Goal: Transaction & Acquisition: Purchase product/service

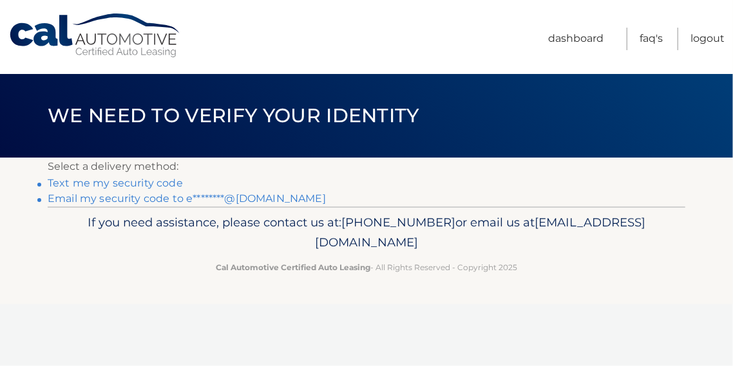
click at [133, 201] on link "Email my security code to e********@[DOMAIN_NAME]" at bounding box center [187, 198] width 278 height 12
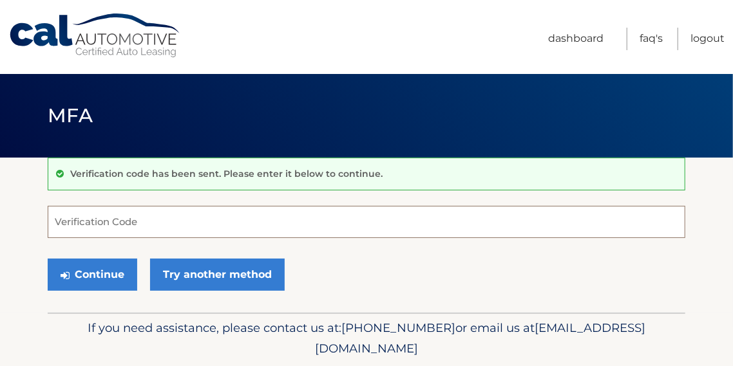
click at [143, 223] on input "Verification Code" at bounding box center [366, 222] width 637 height 32
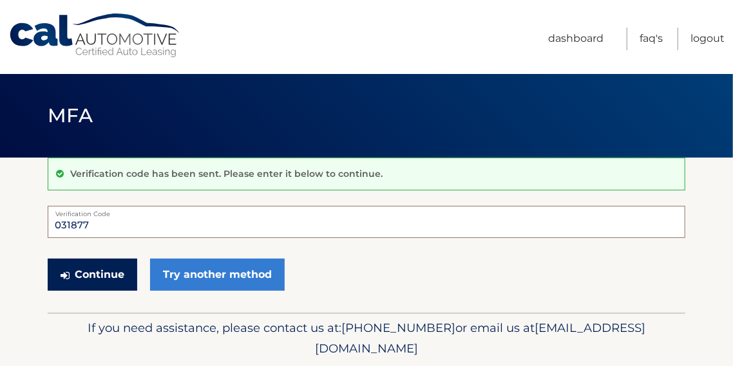
type input "031877"
click at [92, 273] on button "Continue" at bounding box center [92, 275] width 89 height 32
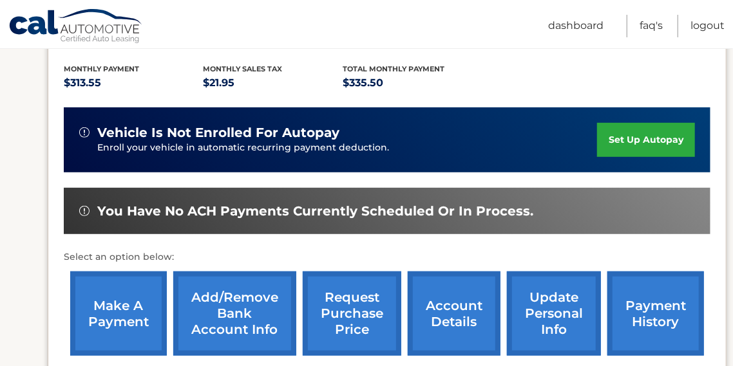
scroll to position [284, 0]
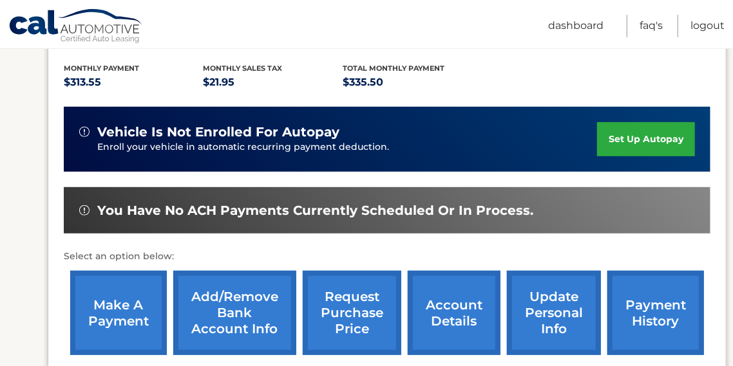
click at [118, 301] on link "make a payment" at bounding box center [118, 313] width 97 height 84
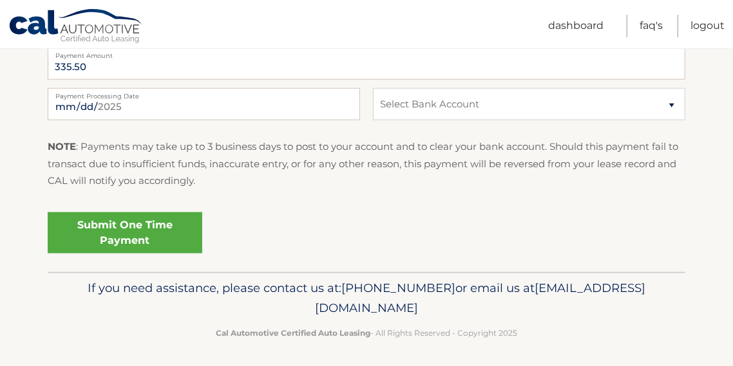
scroll to position [553, 0]
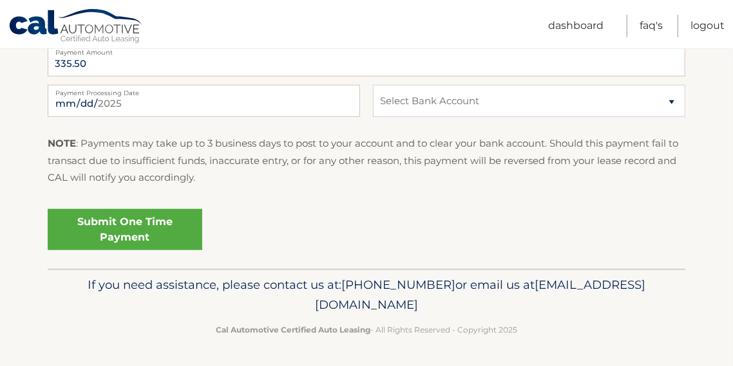
click at [110, 220] on link "Submit One Time Payment" at bounding box center [125, 229] width 154 height 41
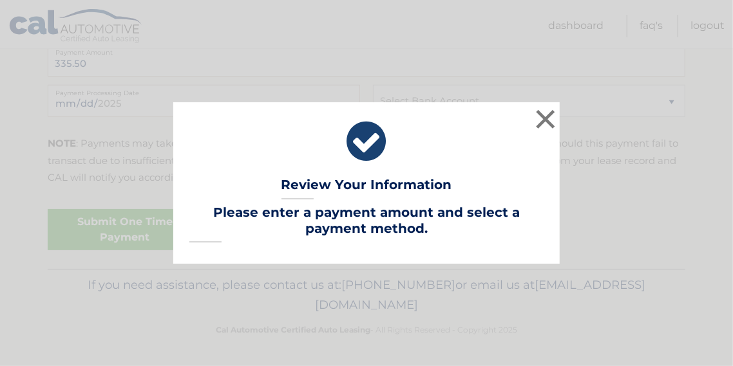
click at [264, 158] on icon at bounding box center [366, 141] width 354 height 46
click at [548, 119] on button "×" at bounding box center [545, 119] width 26 height 26
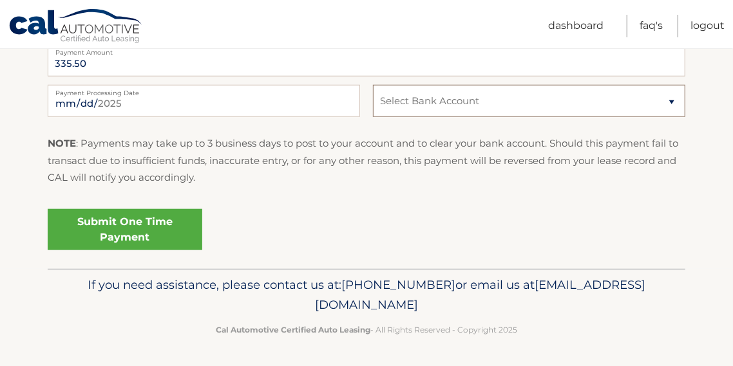
click at [669, 100] on select "Select Bank Account Checking CITIBANK *****4139 Checking JPMORGAN CHASE BANK, N…" at bounding box center [529, 101] width 312 height 32
select select "NGNiZWZhYmMtNzQyYi00YWU1LTg4ZDgtZDlkZjVjNTYyNWIy"
click at [373, 85] on select "Select Bank Account Checking CITIBANK *****4139 Checking JPMORGAN CHASE BANK, N…" at bounding box center [529, 101] width 312 height 32
click at [149, 226] on link "Submit One Time Payment" at bounding box center [125, 229] width 154 height 41
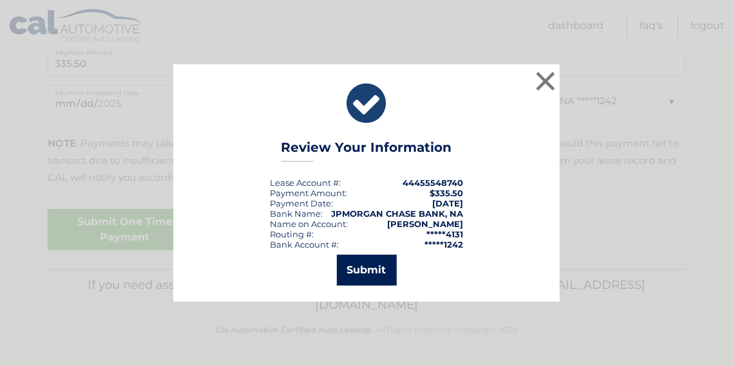
click at [361, 271] on button "Submit" at bounding box center [367, 270] width 60 height 31
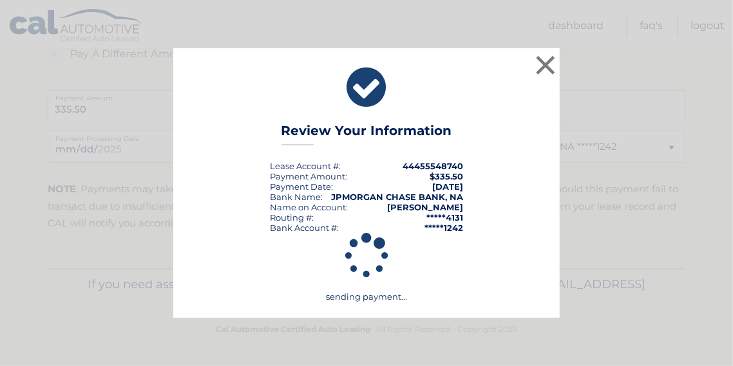
scroll to position [507, 0]
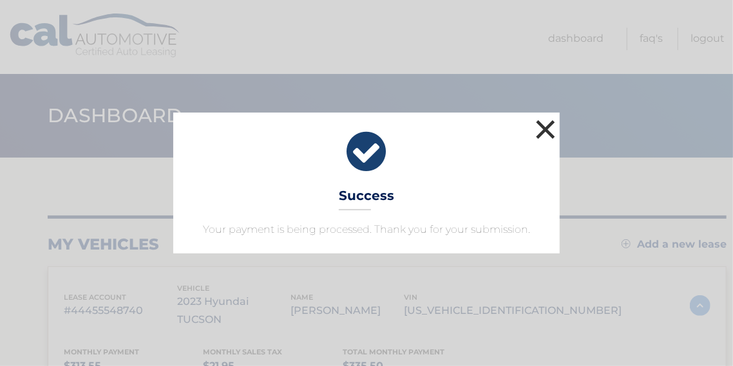
click at [546, 132] on button "×" at bounding box center [545, 130] width 26 height 26
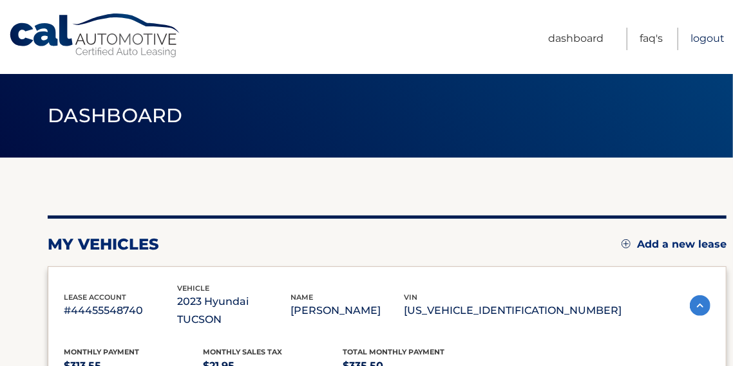
click at [708, 41] on link "Logout" at bounding box center [707, 39] width 34 height 23
